Goal: Find specific page/section: Find specific page/section

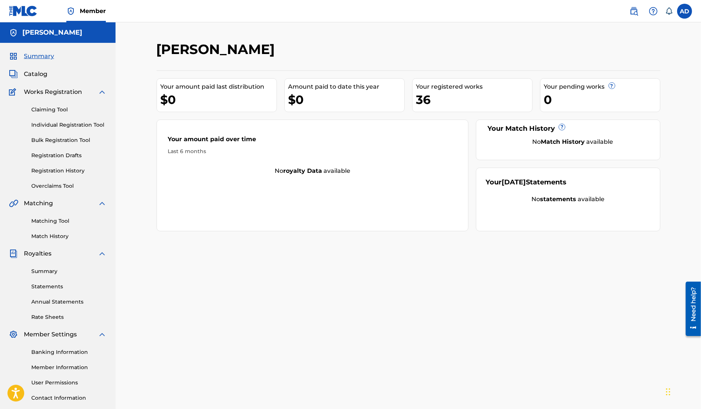
click at [43, 92] on span "Works Registration" at bounding box center [53, 92] width 58 height 9
click at [45, 75] on span "Catalog" at bounding box center [35, 74] width 23 height 9
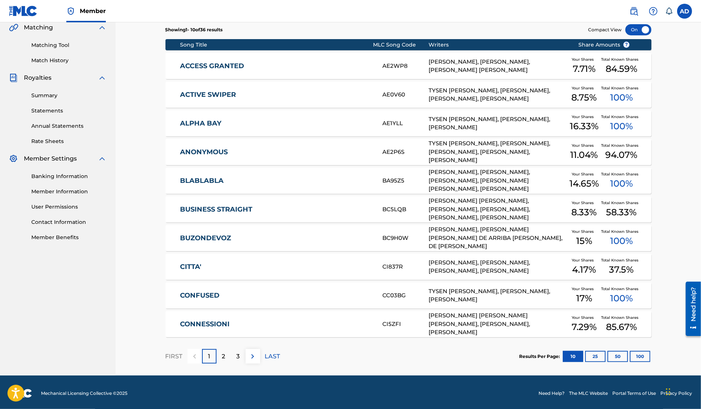
scroll to position [178, 0]
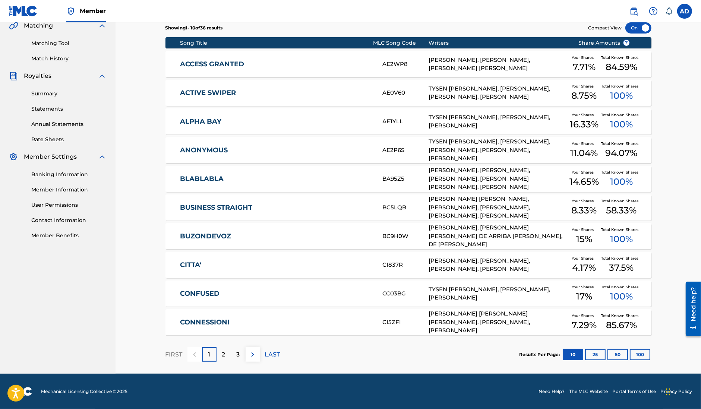
click at [600, 354] on button "25" at bounding box center [595, 354] width 20 height 11
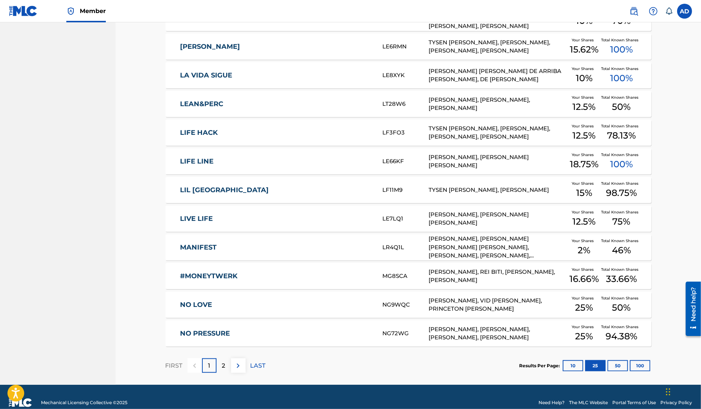
scroll to position [608, 0]
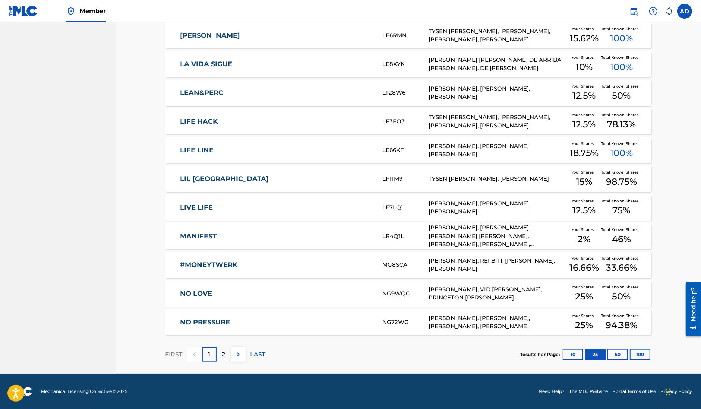
click at [616, 355] on button "50" at bounding box center [617, 354] width 20 height 11
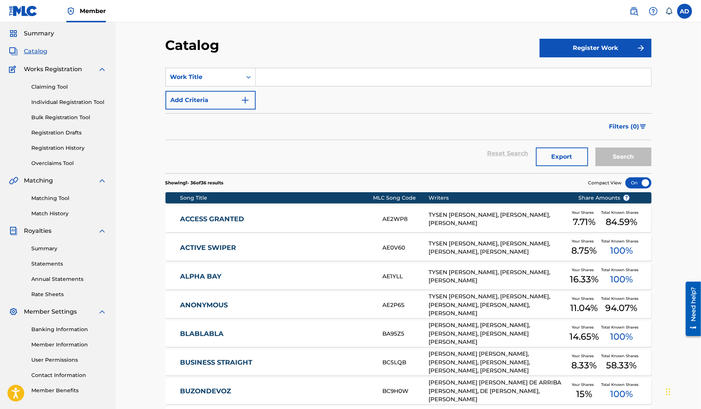
scroll to position [0, 0]
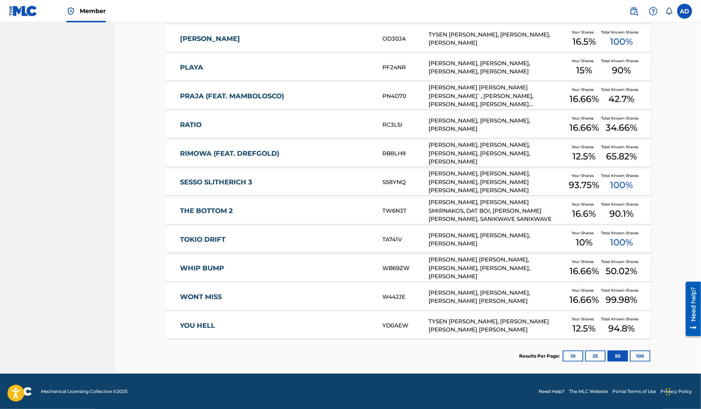
click at [572, 355] on button "10" at bounding box center [572, 355] width 20 height 11
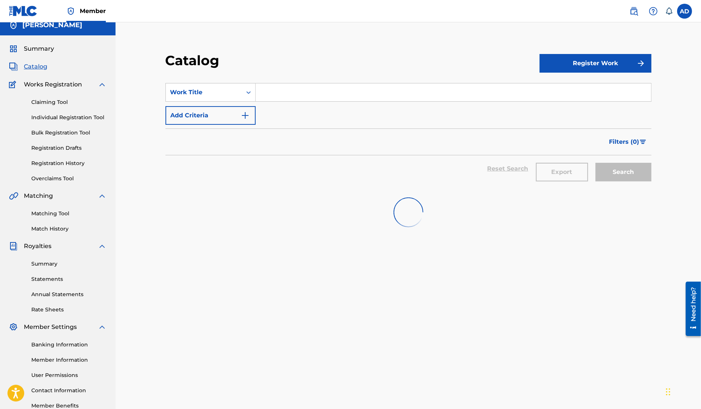
scroll to position [6, 0]
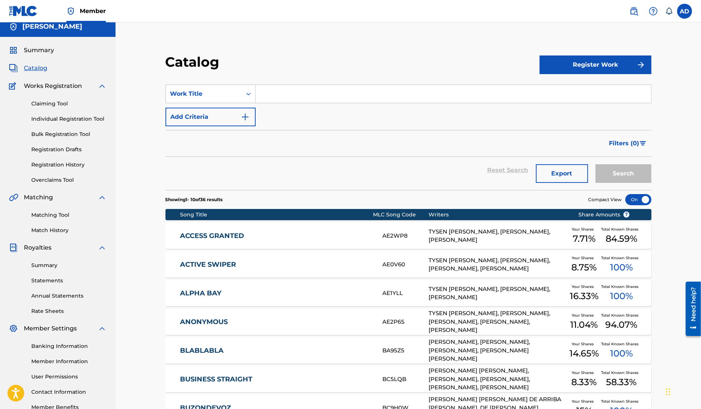
click at [45, 261] on link "Summary" at bounding box center [68, 265] width 75 height 8
